Goal: Information Seeking & Learning: Learn about a topic

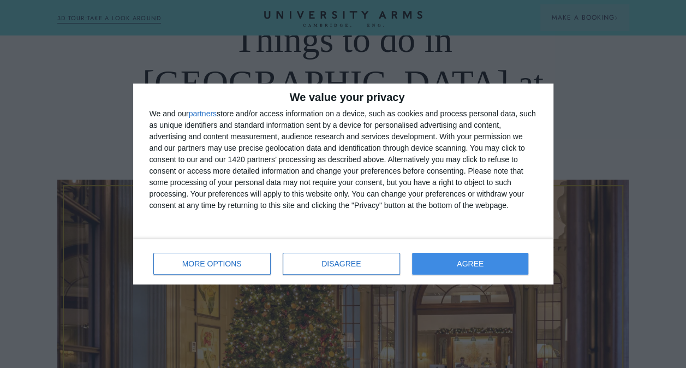
scroll to position [118, 0]
click at [469, 263] on span "AGREE" at bounding box center [470, 264] width 27 height 8
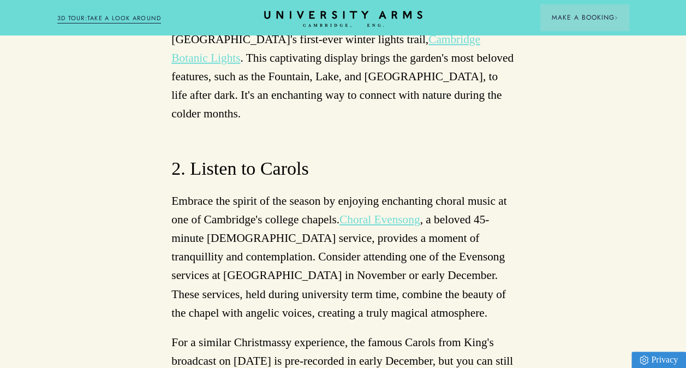
scroll to position [3507, 0]
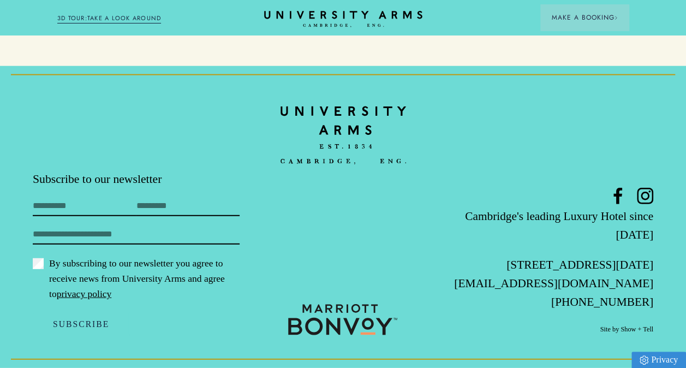
scroll to position [1525, 0]
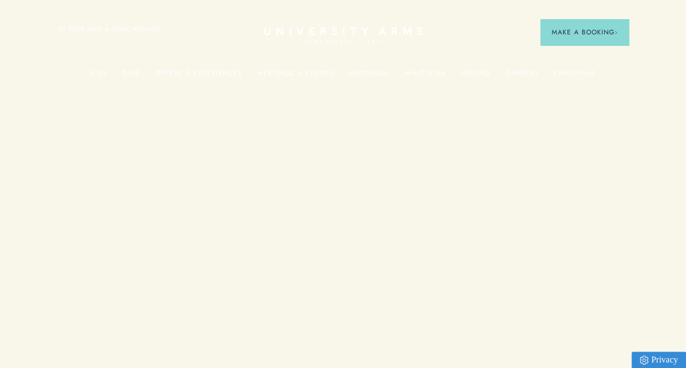
scroll to position [1525, 0]
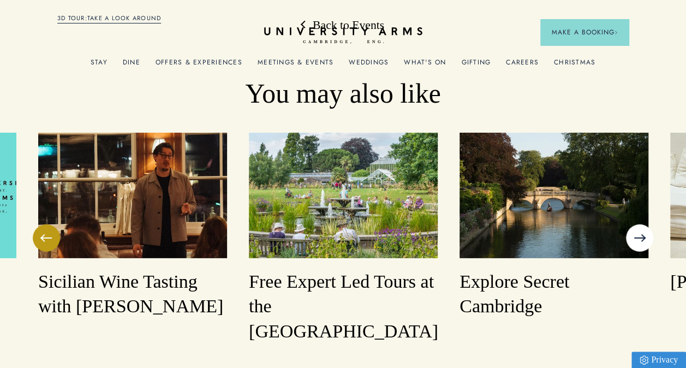
click at [641, 224] on button at bounding box center [639, 237] width 27 height 27
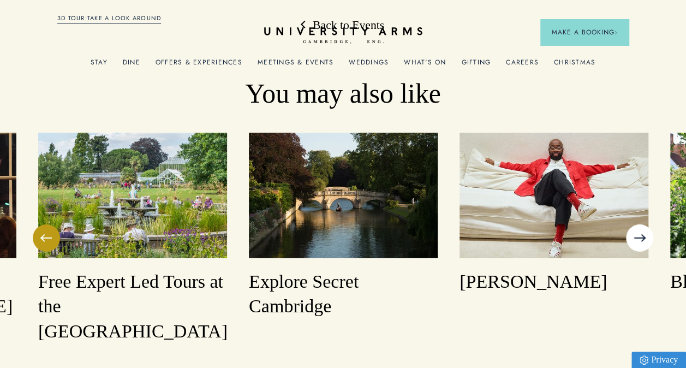
click at [641, 224] on button at bounding box center [639, 237] width 27 height 27
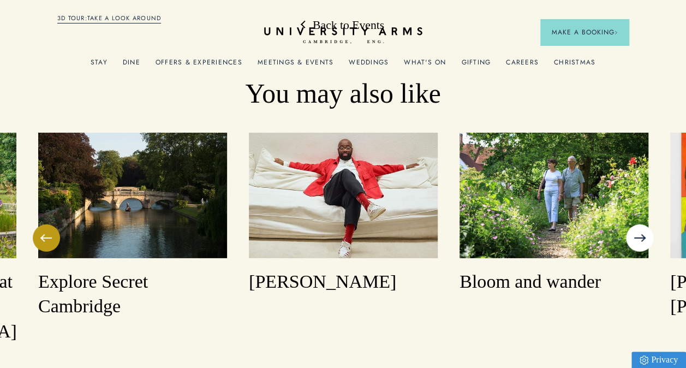
click at [641, 224] on button at bounding box center [639, 237] width 27 height 27
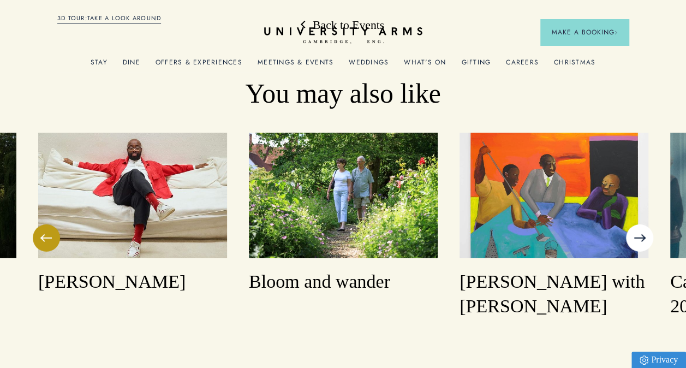
click at [641, 224] on button at bounding box center [639, 237] width 27 height 27
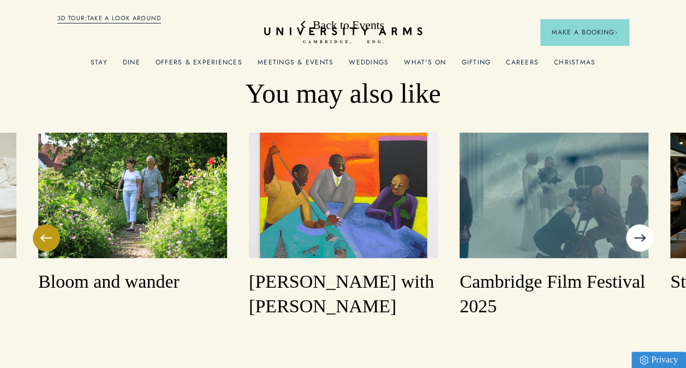
click at [641, 224] on button at bounding box center [639, 237] width 27 height 27
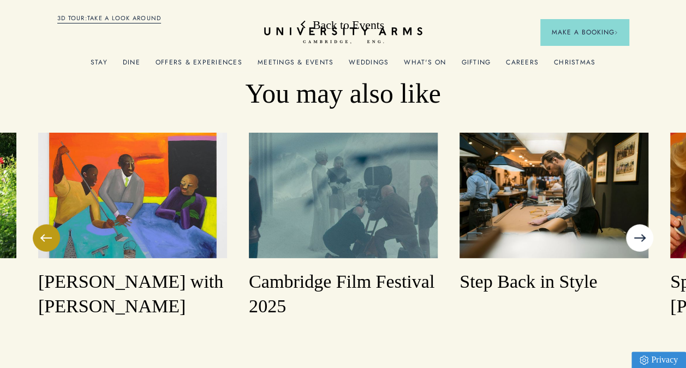
click at [641, 224] on button at bounding box center [639, 237] width 27 height 27
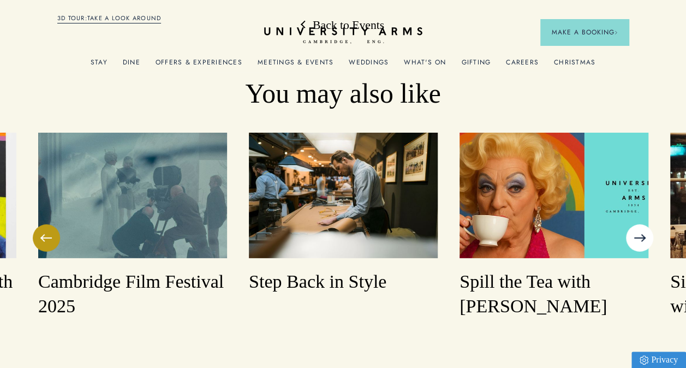
click at [641, 224] on button at bounding box center [639, 237] width 27 height 27
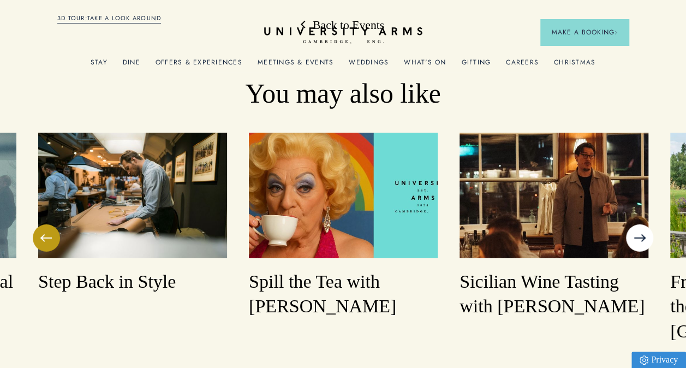
click at [641, 224] on button at bounding box center [639, 237] width 27 height 27
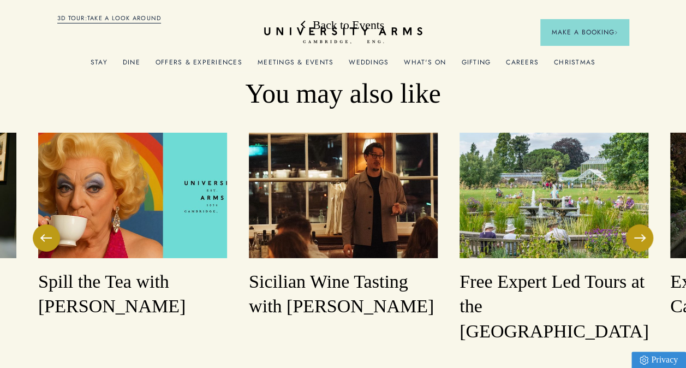
click at [549, 139] on img at bounding box center [554, 196] width 189 height 126
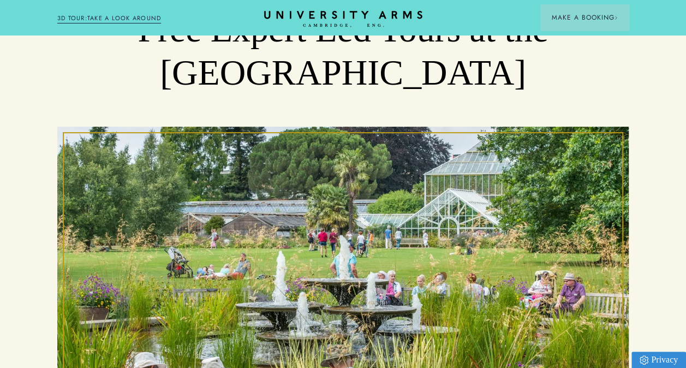
scroll to position [127, 0]
